Goal: Find specific page/section: Find specific page/section

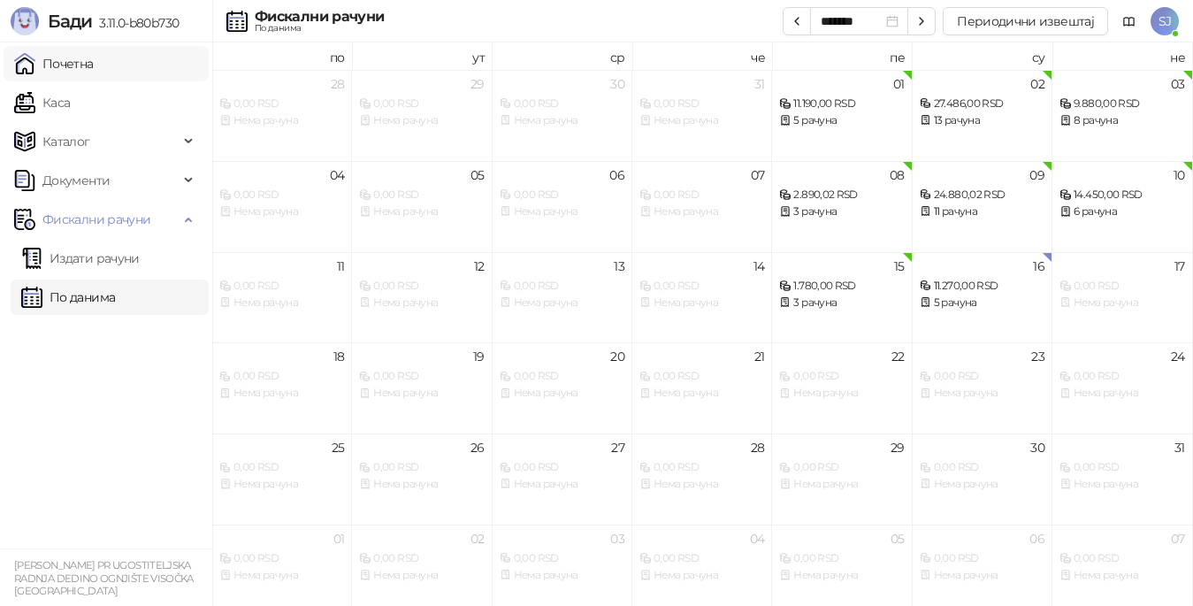
click at [90, 297] on link "По данима" at bounding box center [68, 296] width 94 height 35
click at [68, 67] on link "Почетна" at bounding box center [54, 63] width 80 height 35
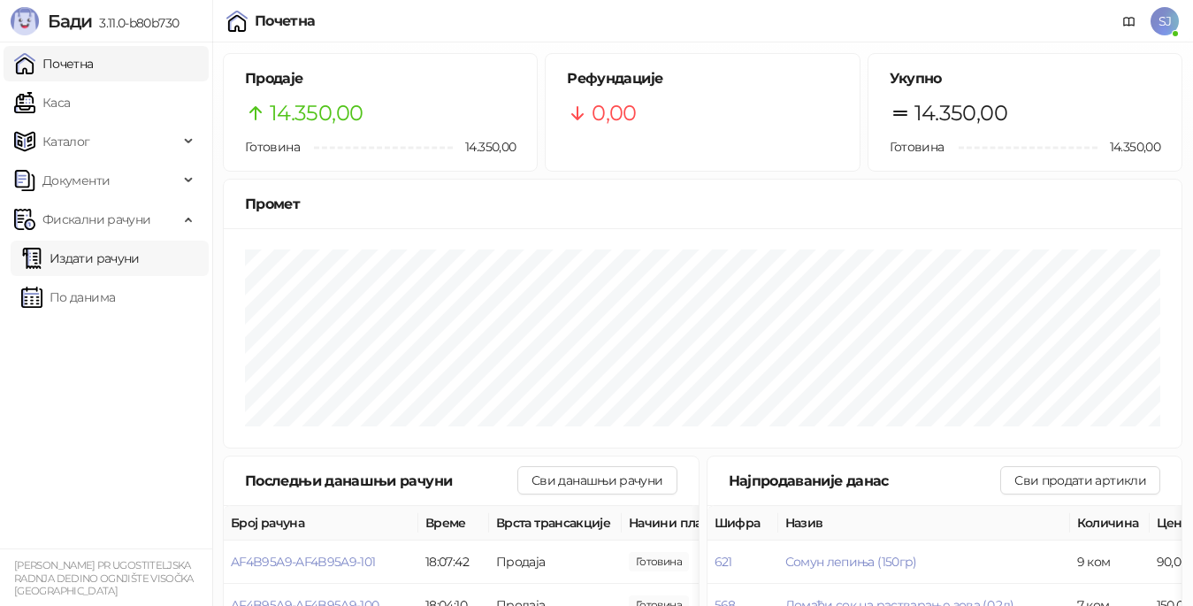
click at [94, 263] on link "Издати рачуни" at bounding box center [80, 257] width 118 height 35
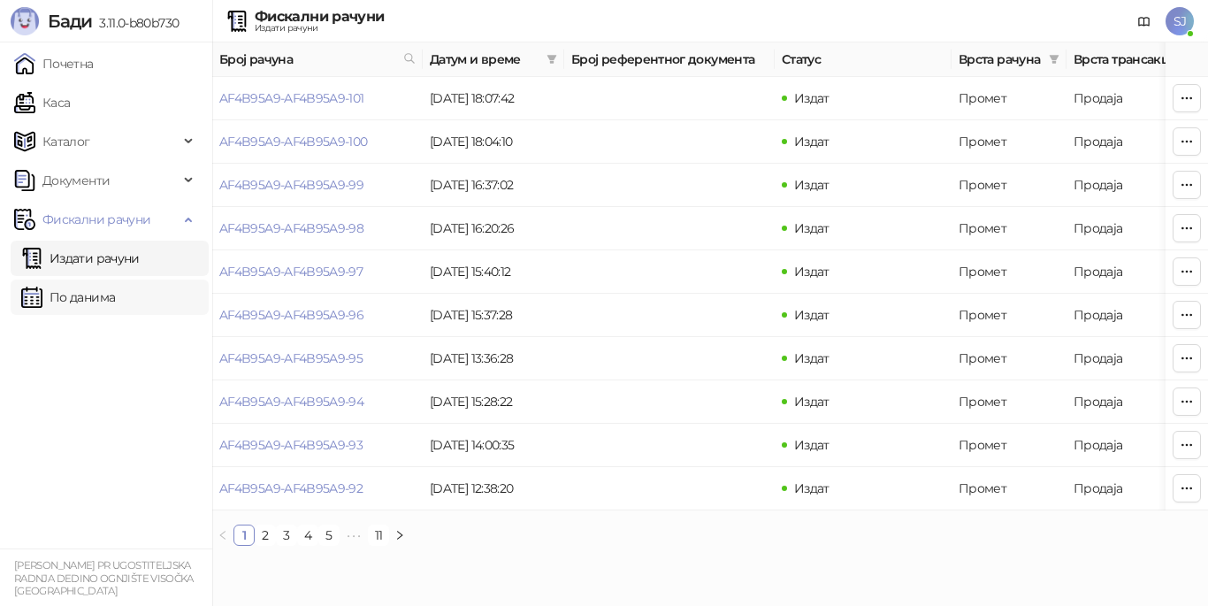
click at [89, 291] on link "По данима" at bounding box center [68, 296] width 94 height 35
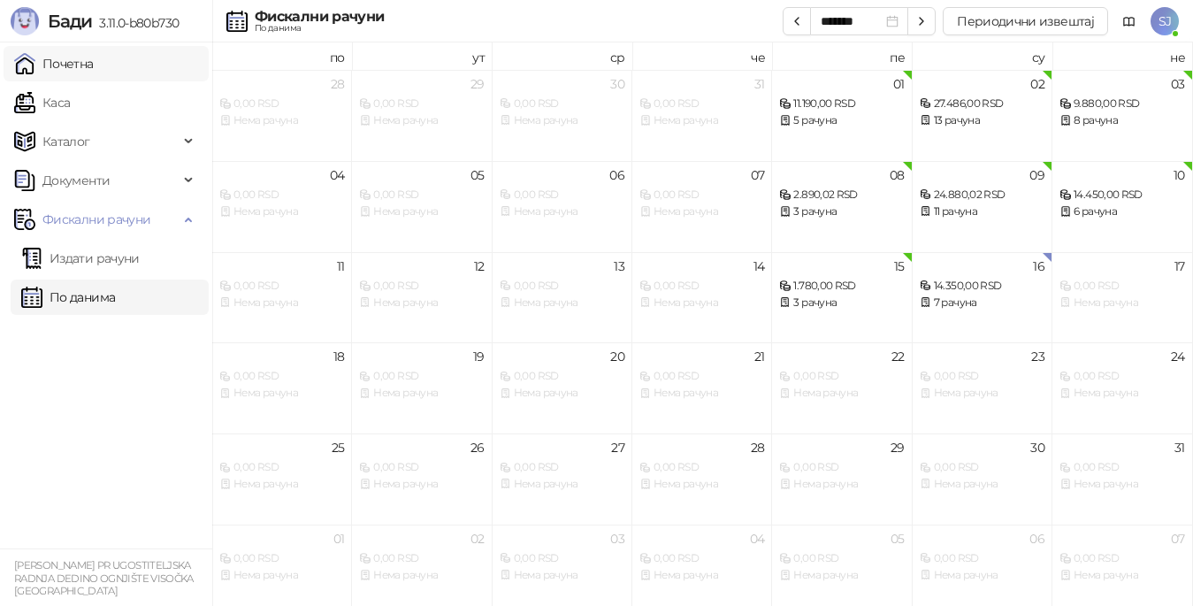
click at [63, 67] on link "Почетна" at bounding box center [54, 63] width 80 height 35
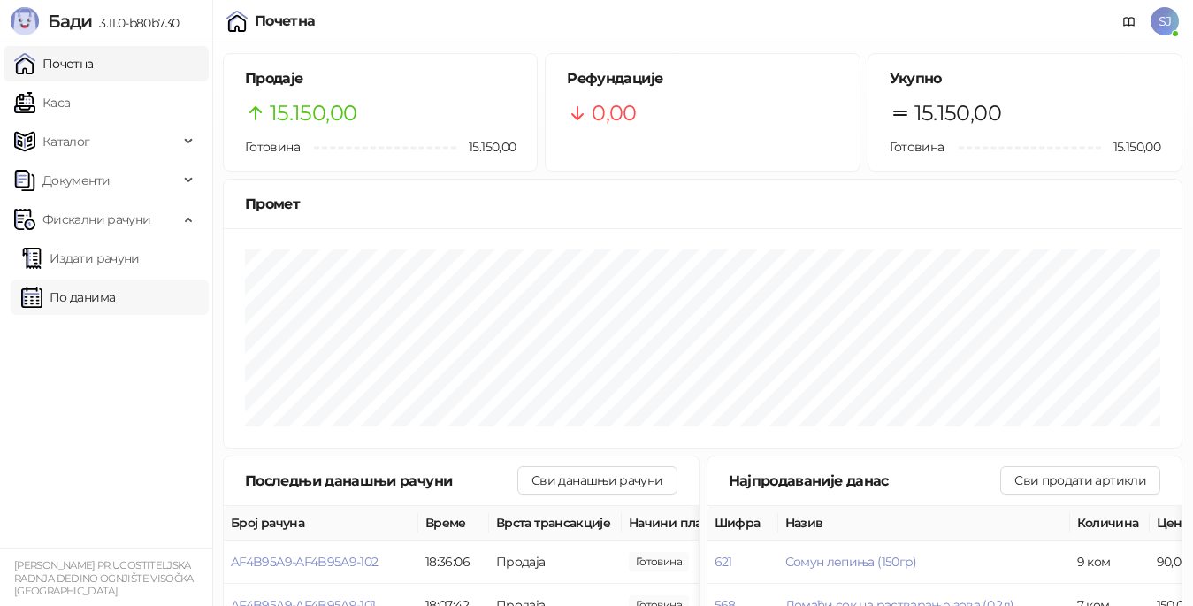
click at [85, 299] on link "По данима" at bounding box center [68, 296] width 94 height 35
